Goal: Check status: Check status

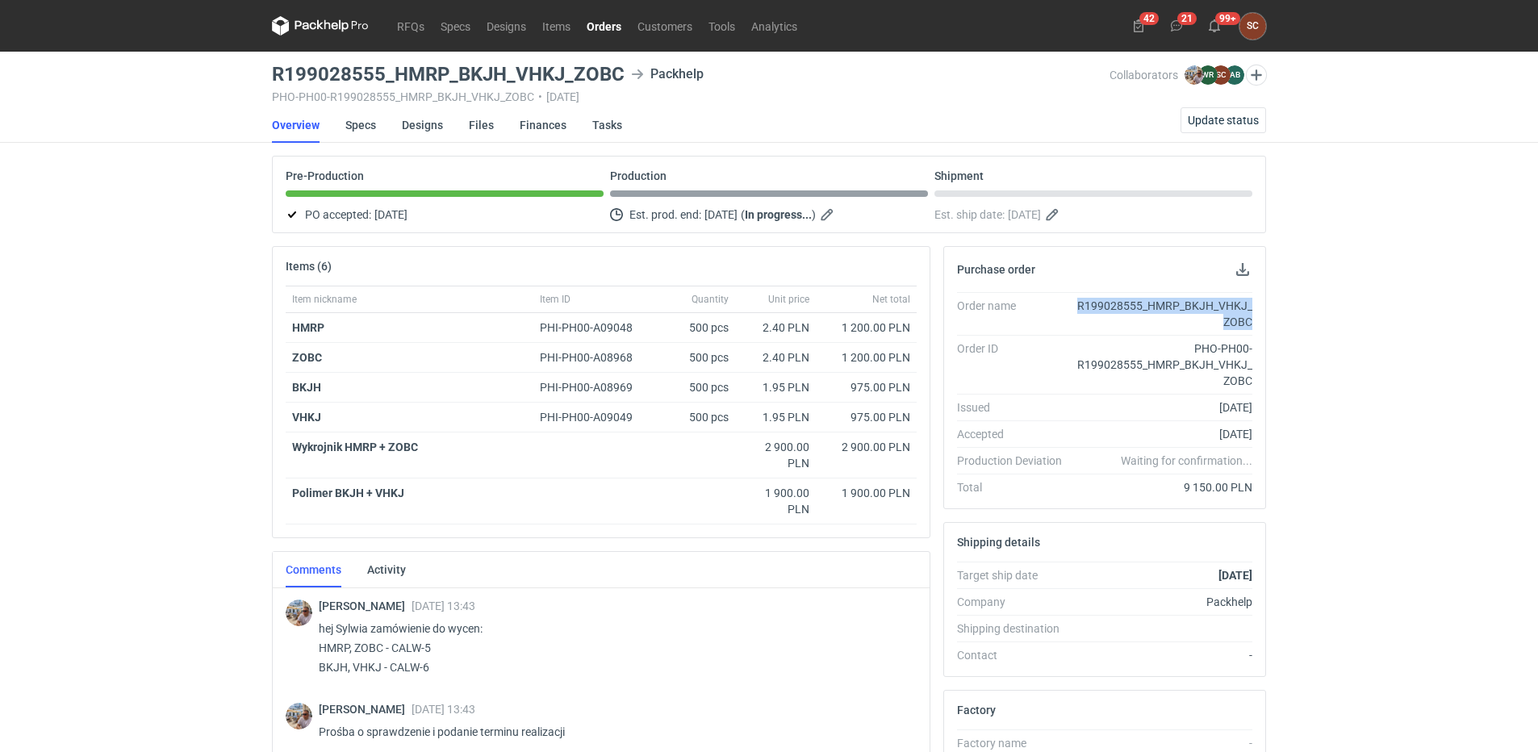
scroll to position [642, 0]
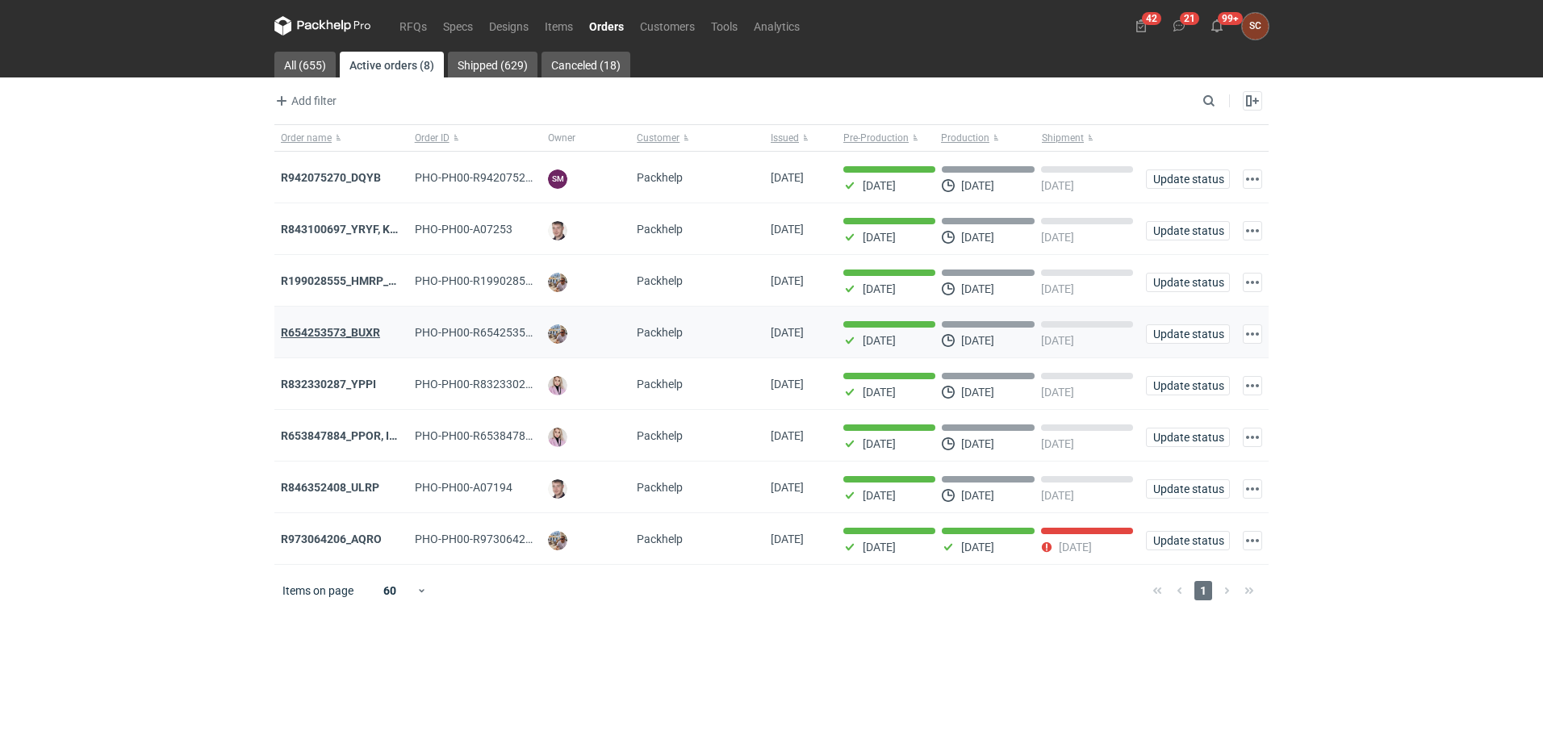
click at [359, 328] on strong "R654253573_BUXR" at bounding box center [330, 332] width 99 height 13
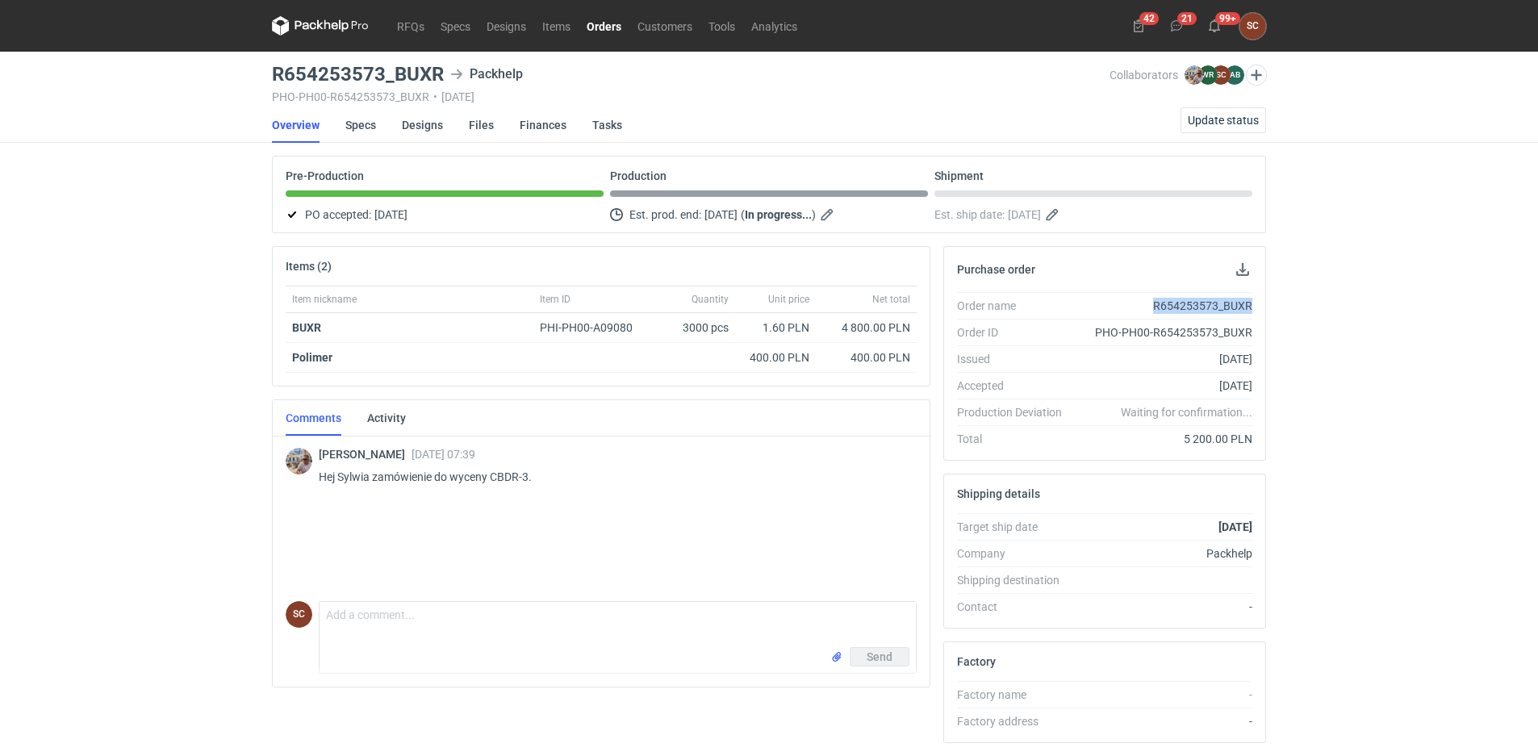
drag, startPoint x: 1154, startPoint y: 306, endPoint x: 1280, endPoint y: 301, distance: 125.1
click at [1280, 301] on div "RFQs Specs Designs Items Orders Customers Tools Analytics 42 21 99+ SC [PERSON_…" at bounding box center [769, 376] width 1538 height 752
copy div "R654253573_BUXR"
